Goal: Check status: Check status

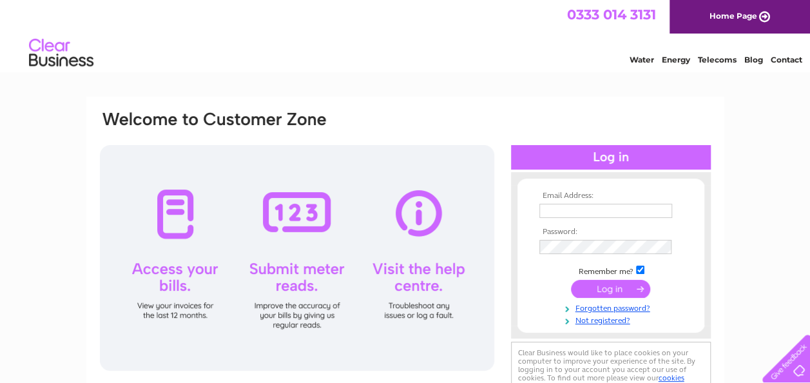
type input "[PERSON_NAME][EMAIL_ADDRESS][DOMAIN_NAME]"
click at [162, 205] on div at bounding box center [297, 257] width 394 height 225
click at [597, 290] on input "submit" at bounding box center [610, 289] width 79 height 18
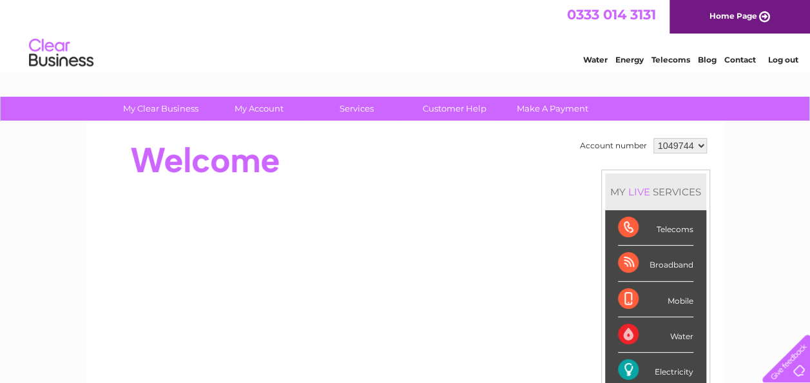
click at [596, 341] on td "Account number 1049744 MY LIVE SERVICES Telecoms Broadband Mobile Water Electri…" at bounding box center [642, 361] width 133 height 453
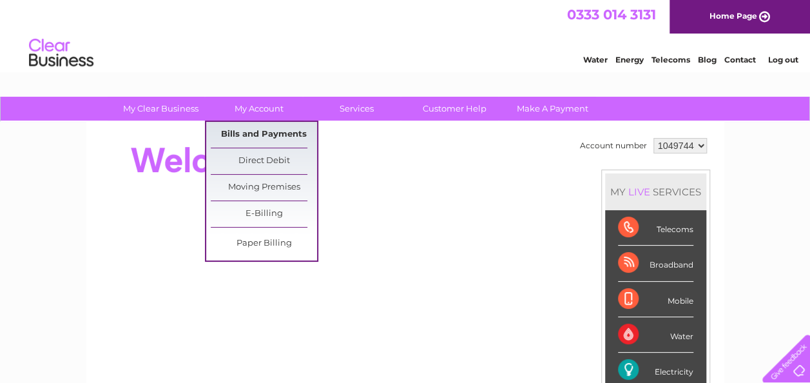
click at [254, 132] on link "Bills and Payments" at bounding box center [264, 135] width 106 height 26
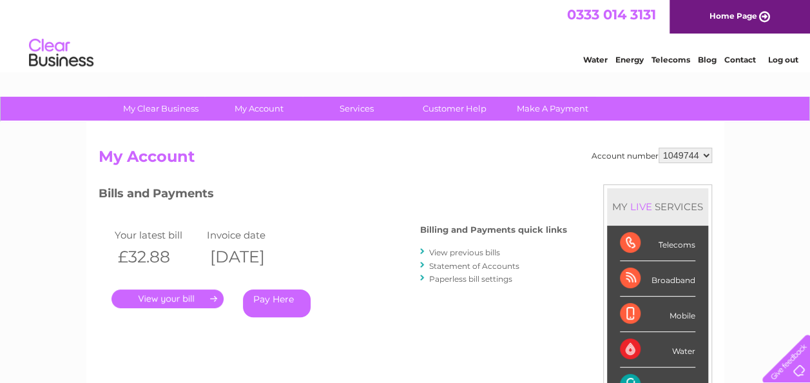
click at [188, 296] on link "." at bounding box center [167, 298] width 112 height 19
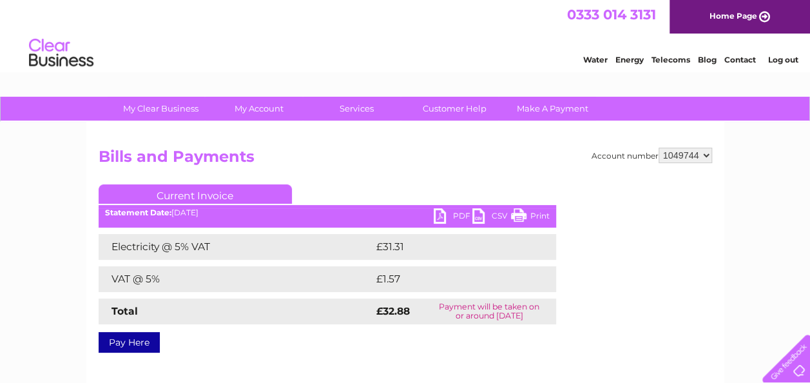
click at [444, 211] on link "PDF" at bounding box center [452, 217] width 39 height 19
